Goal: Task Accomplishment & Management: Manage account settings

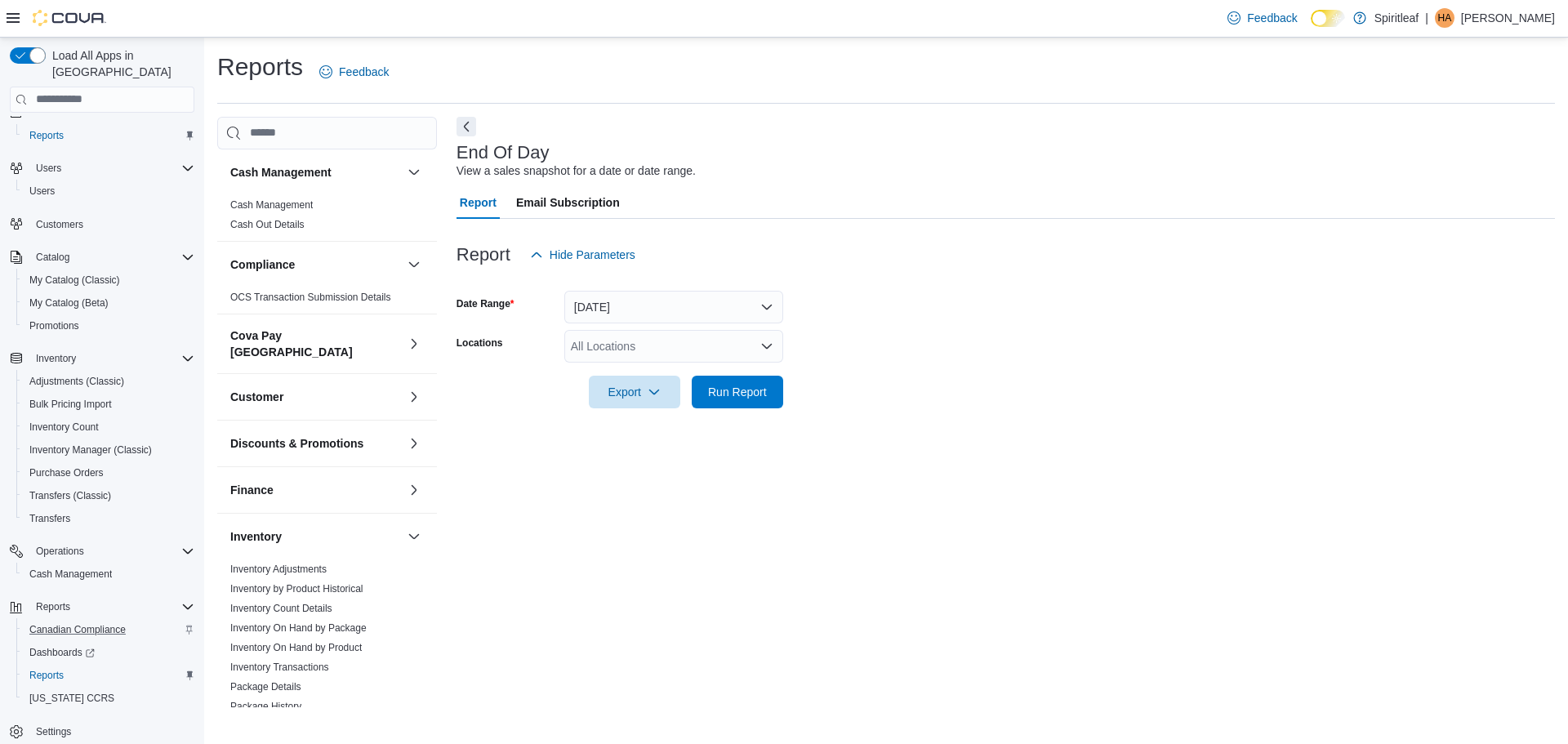
scroll to position [30, 0]
click at [100, 559] on span "Cash Management" at bounding box center [70, 565] width 83 height 13
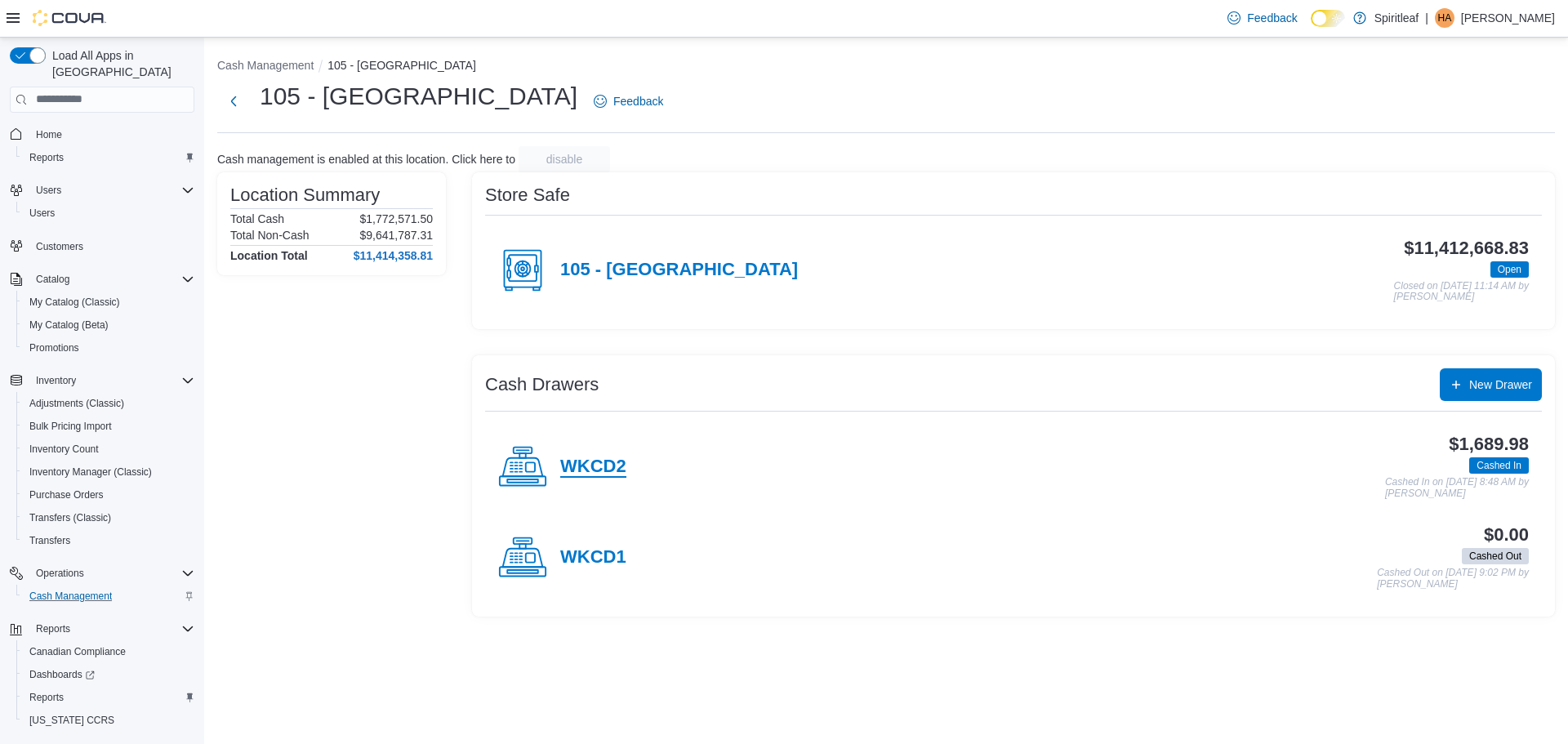
click at [587, 462] on h4 "WKCD2" at bounding box center [593, 468] width 66 height 21
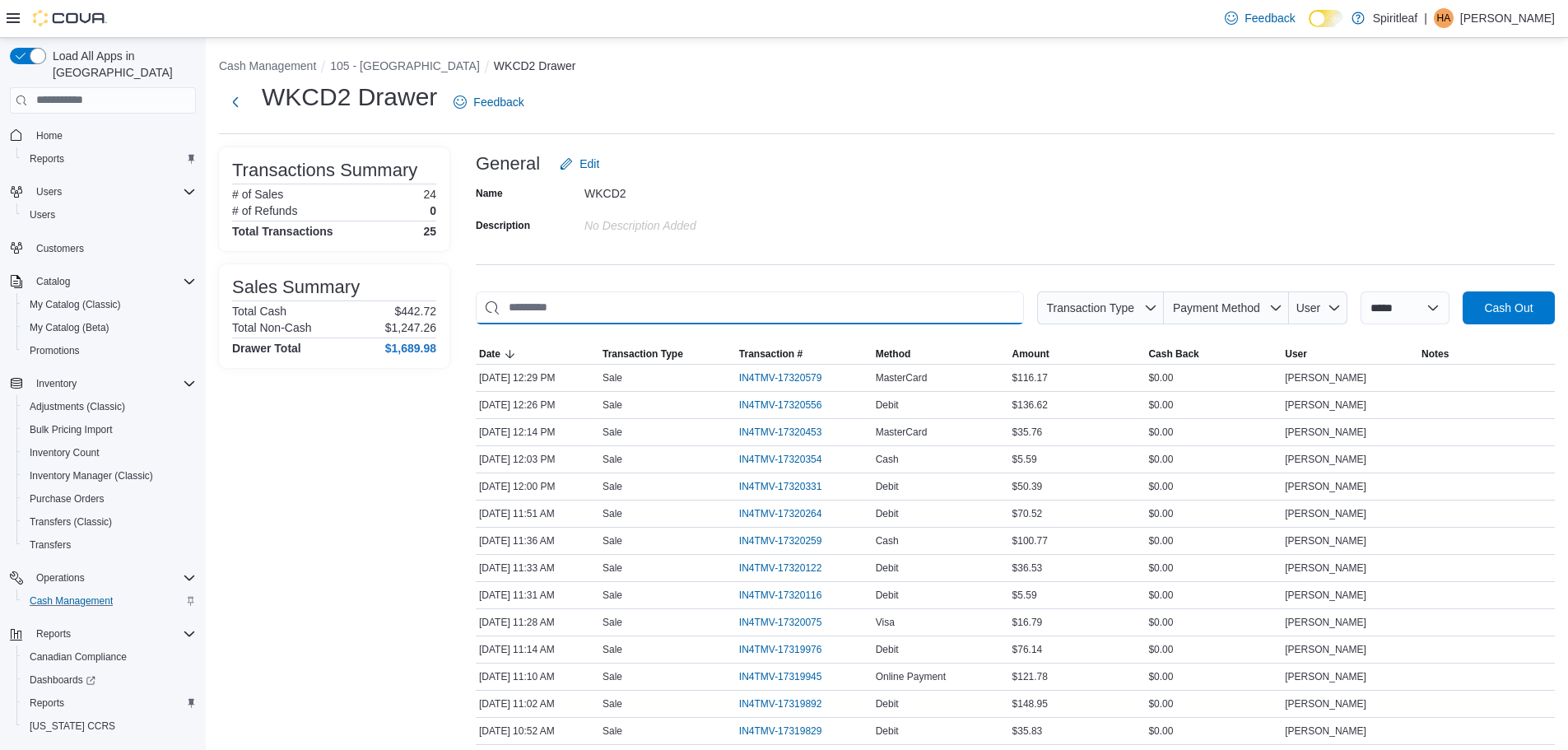
click at [647, 312] on input "This is a search bar. As you type, the results lower in the page will automatic…" at bounding box center [750, 308] width 548 height 33
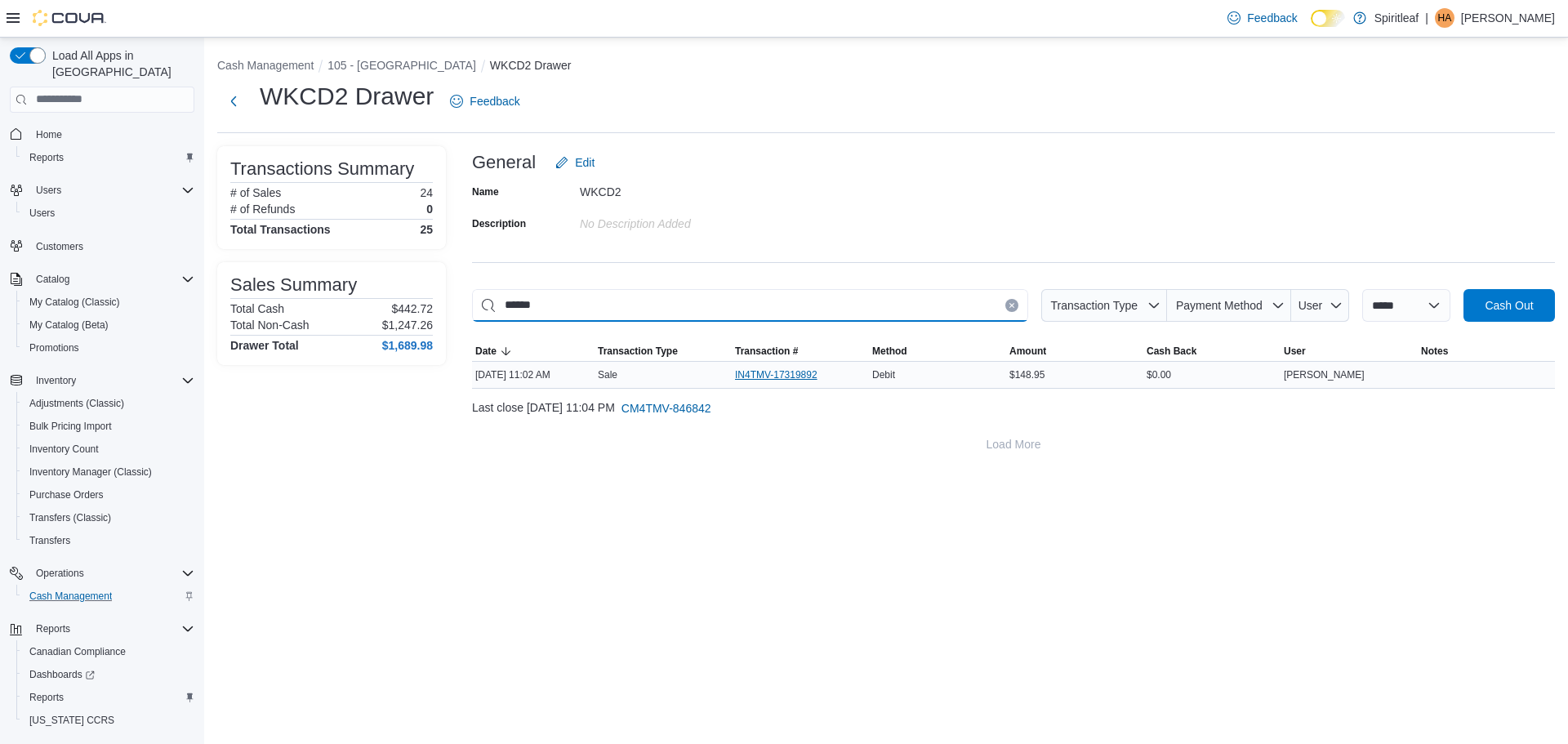
type input "******"
click at [794, 369] on span "IN4TMV-17319892" at bounding box center [776, 374] width 83 height 13
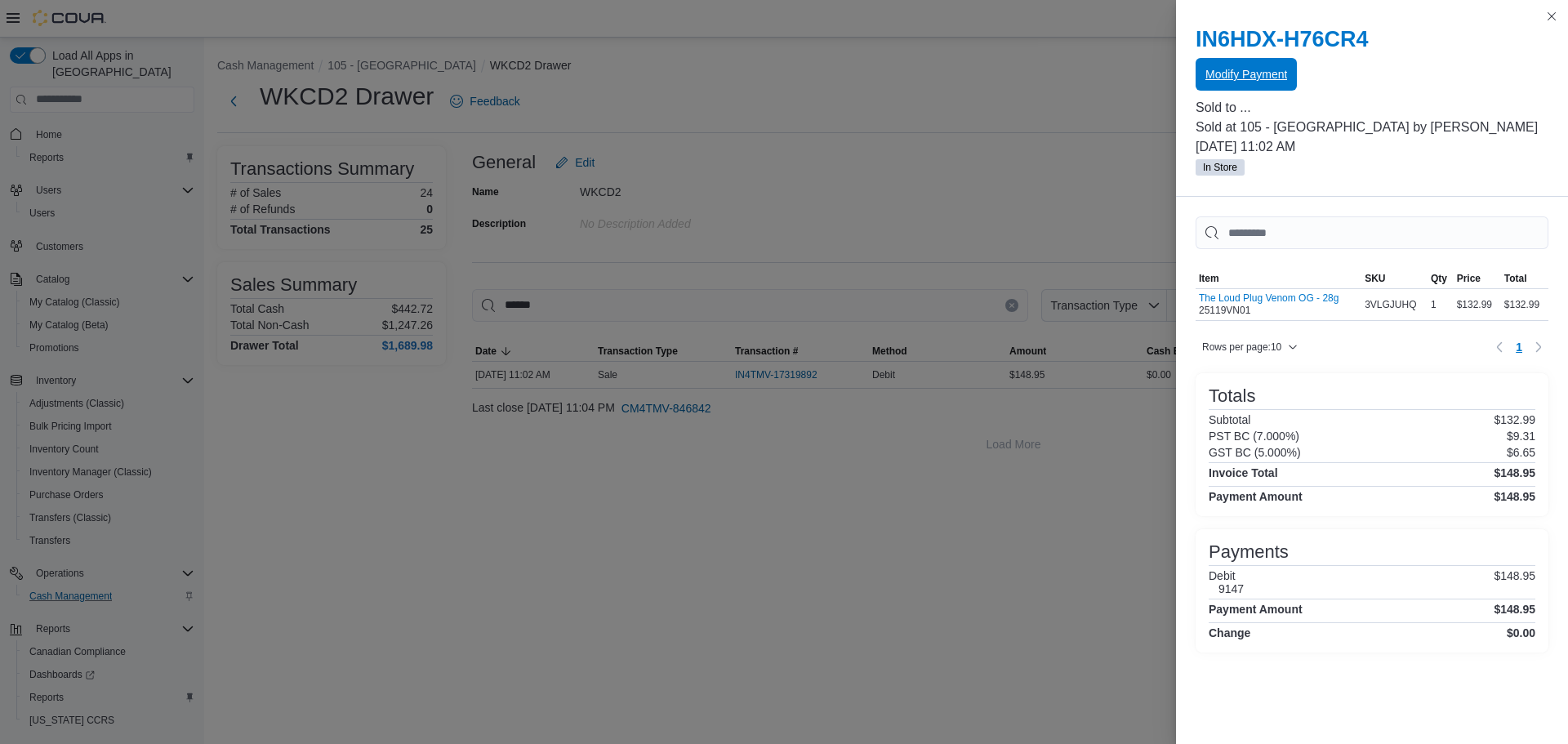
click at [1261, 77] on span "Modify Payment" at bounding box center [1246, 74] width 82 height 17
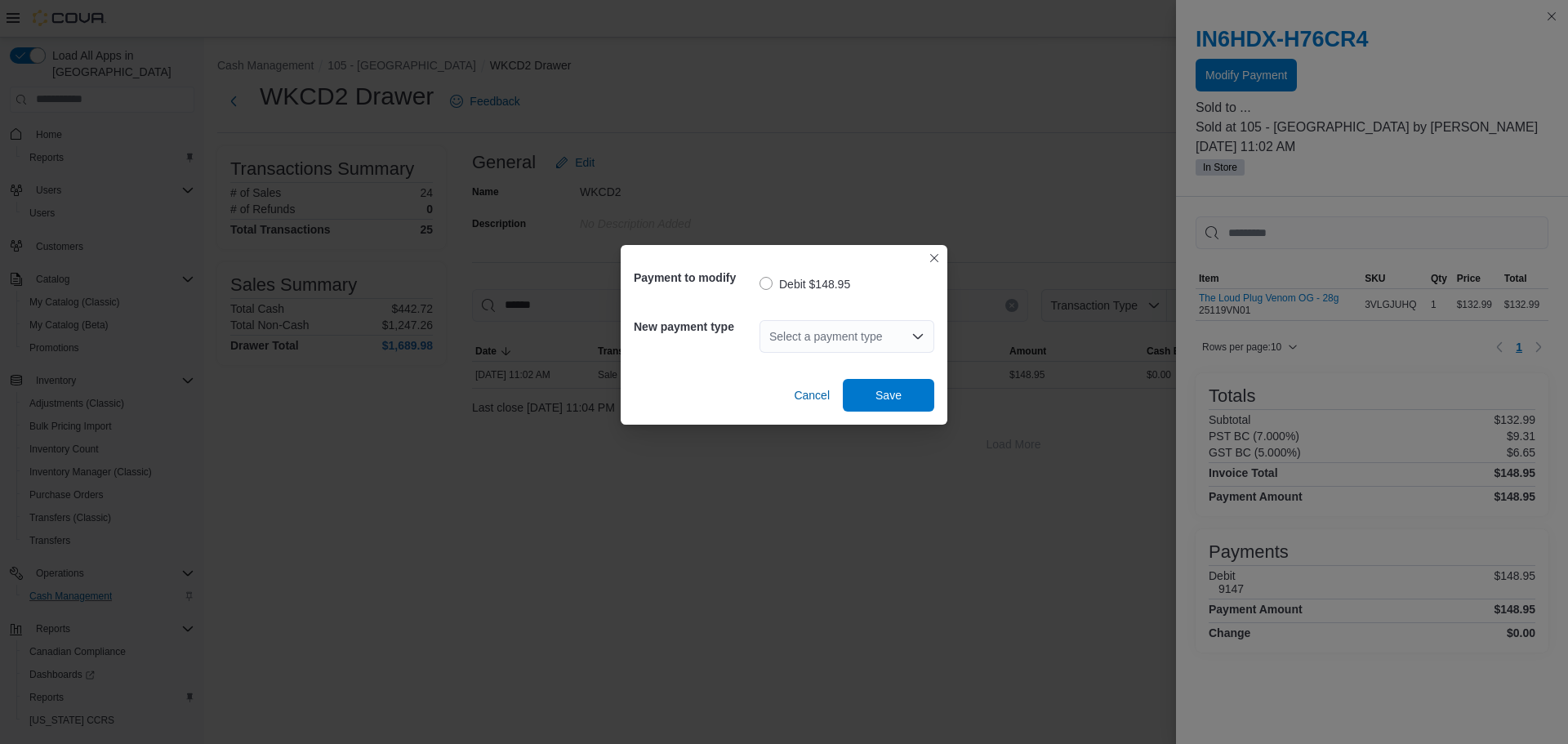
click at [915, 335] on icon "Open list of options" at bounding box center [918, 337] width 10 height 5
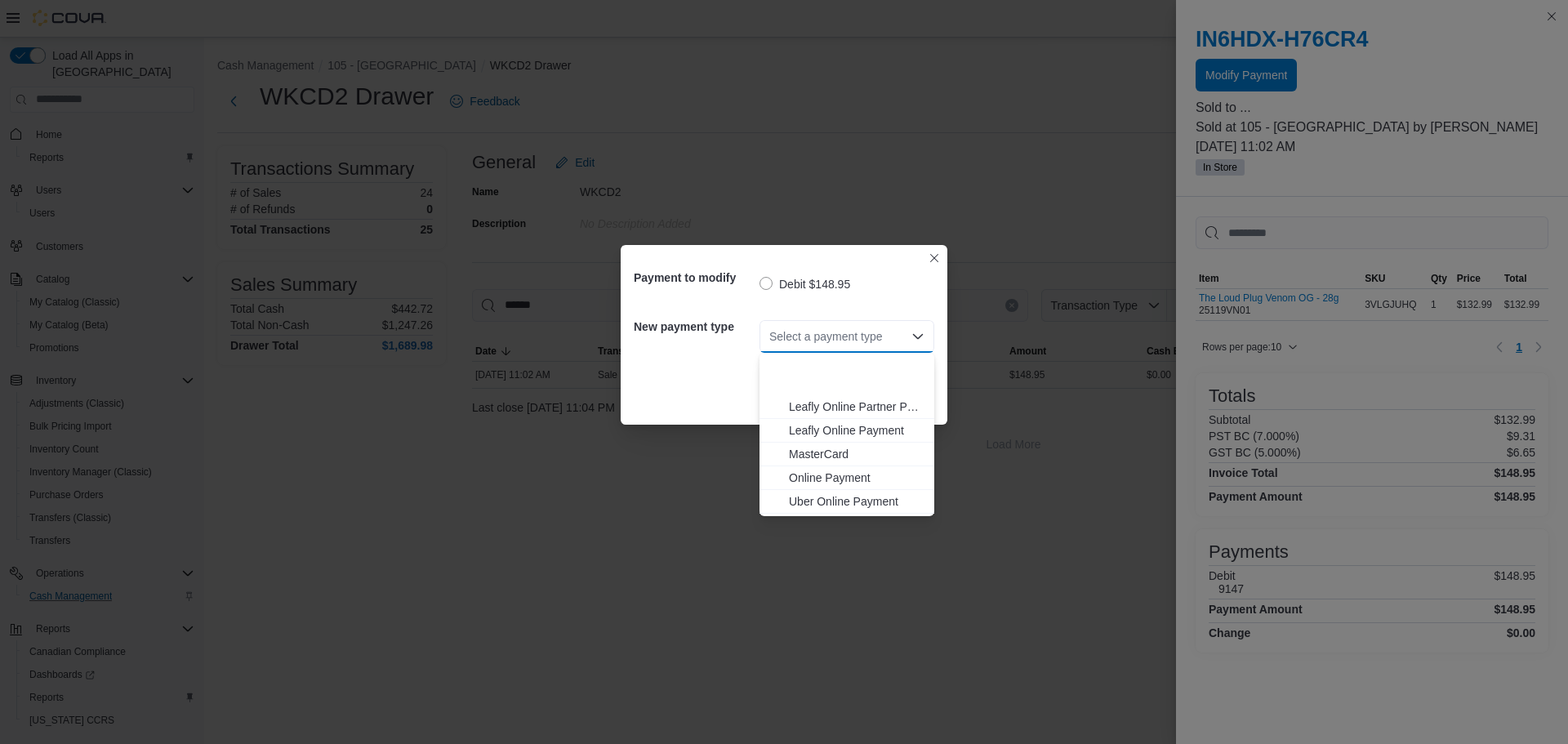
scroll to position [145, 0]
click at [799, 501] on span "Visa" at bounding box center [855, 504] width 135 height 17
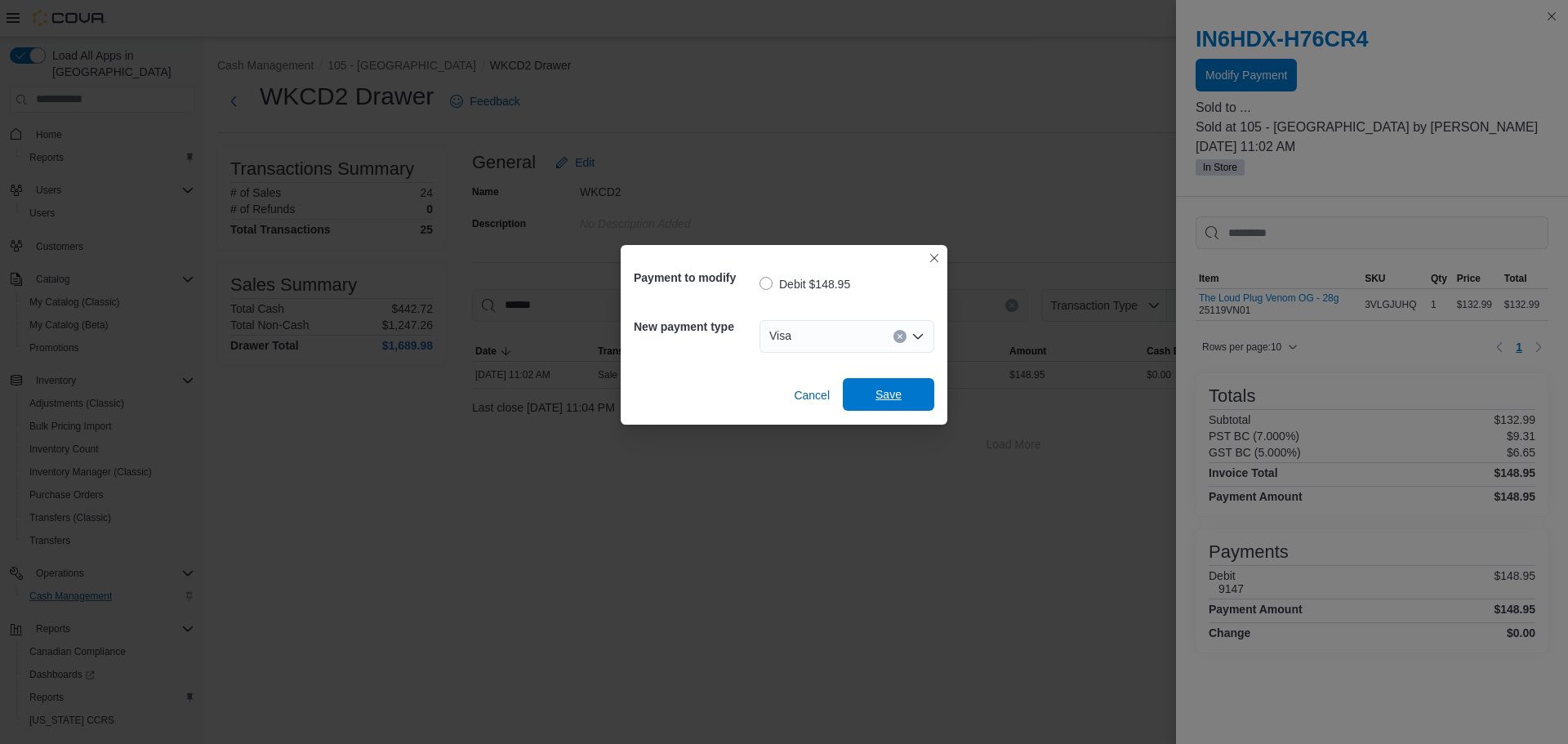
click at [890, 392] on span "Save" at bounding box center [888, 394] width 26 height 17
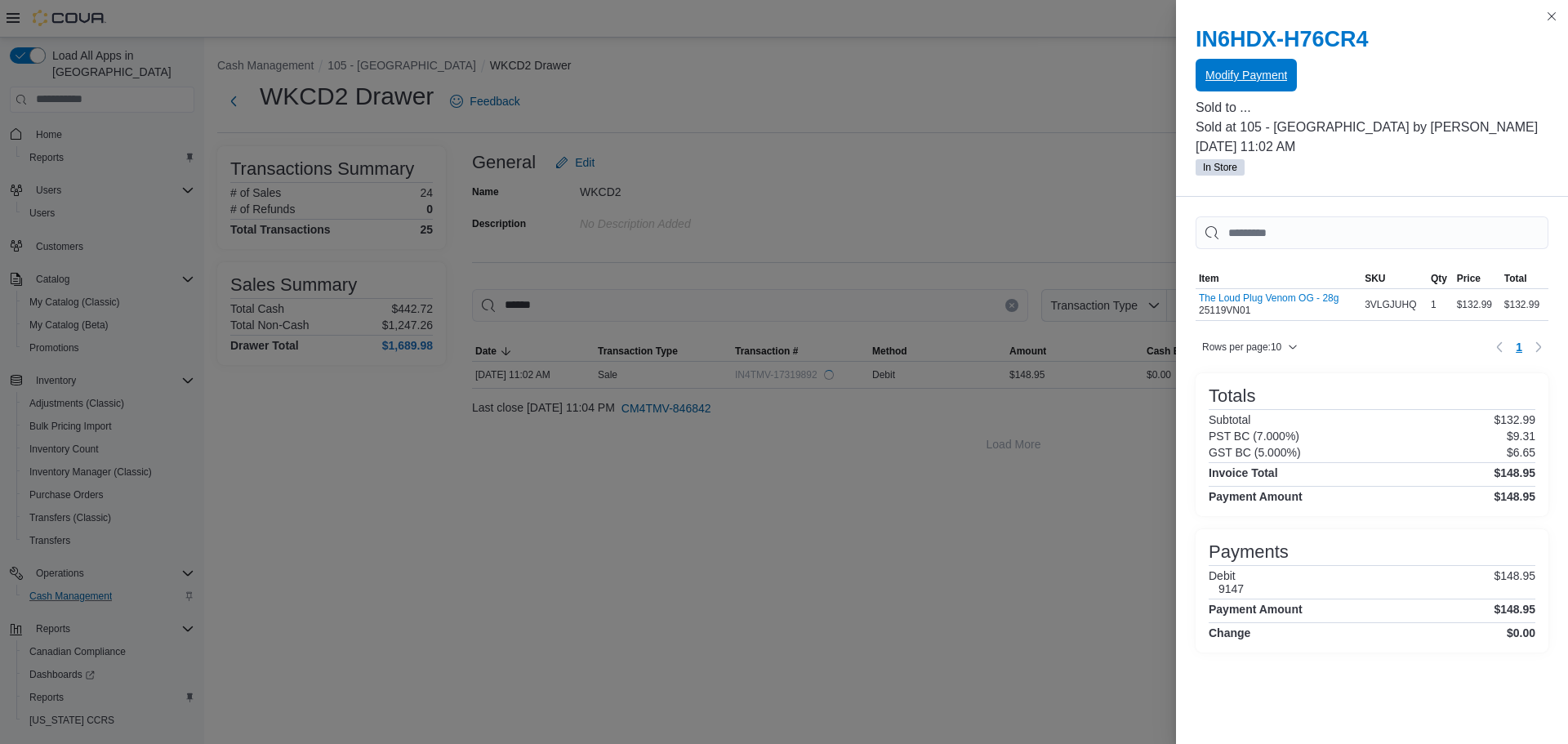
scroll to position [0, 0]
click at [1549, 18] on button "Close this dialog" at bounding box center [1551, 16] width 19 height 19
